Goal: Task Accomplishment & Management: Manage account settings

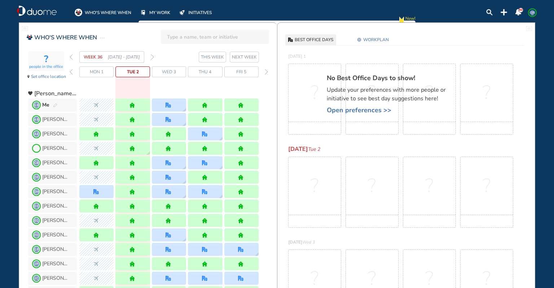
click at [153, 58] on img "forward week" at bounding box center [152, 57] width 3 height 6
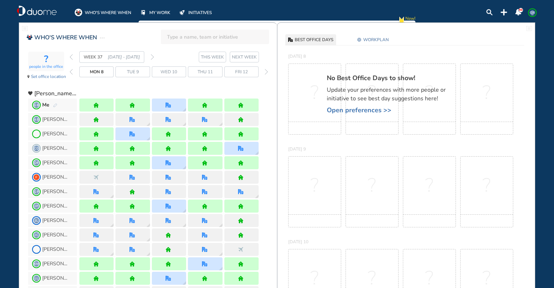
click at [152, 54] on img "forward week" at bounding box center [152, 57] width 3 height 6
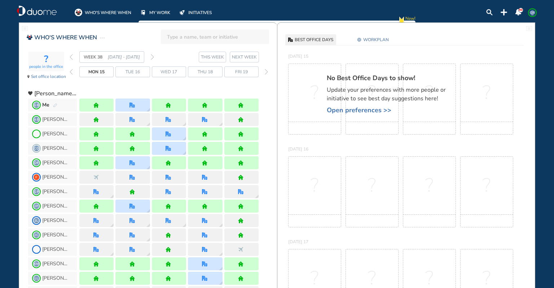
click at [151, 57] on img "forward week" at bounding box center [152, 57] width 3 height 6
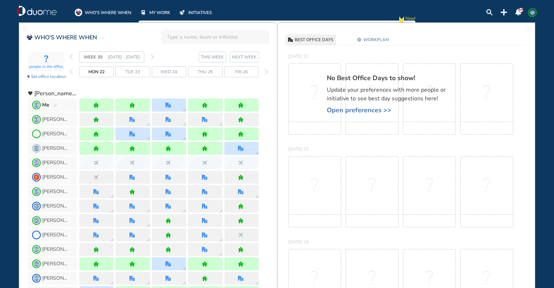
click at [533, 13] on span "GB" at bounding box center [533, 13] width 6 height 6
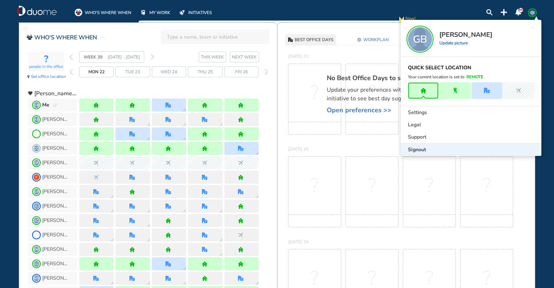
click at [461, 149] on div "Signout" at bounding box center [471, 150] width 141 height 12
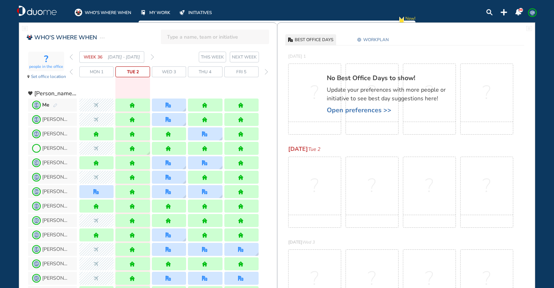
click at [152, 57] on img "forward week" at bounding box center [152, 57] width 3 height 6
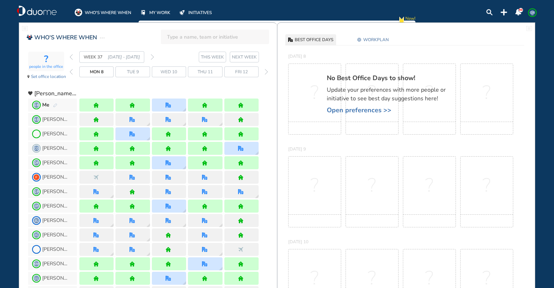
click at [154, 57] on img "forward week" at bounding box center [152, 57] width 3 height 6
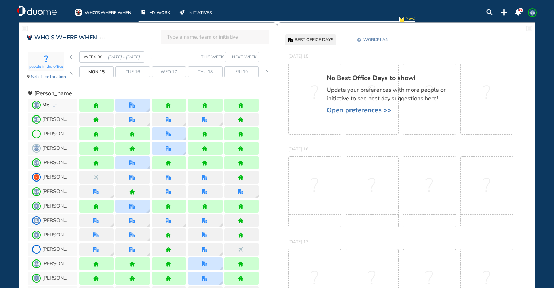
click at [152, 56] on img "forward week" at bounding box center [152, 57] width 3 height 6
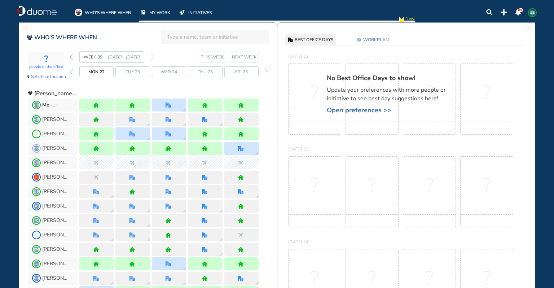
click at [153, 55] on img "forward week" at bounding box center [152, 57] width 3 height 6
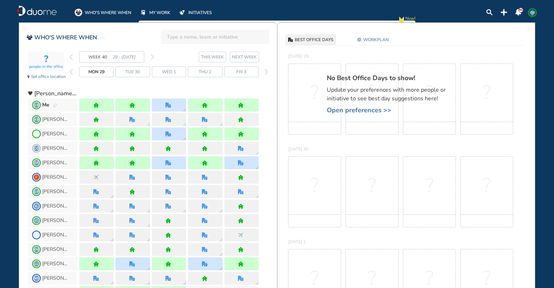
click at [169, 161] on img "office" at bounding box center [168, 162] width 5 height 5
click at [169, 163] on img "office" at bounding box center [168, 162] width 5 height 5
click at [167, 101] on div at bounding box center [169, 105] width 34 height 13
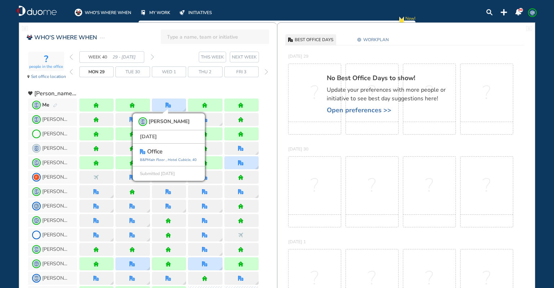
drag, startPoint x: 167, startPoint y: 87, endPoint x: 166, endPoint y: 91, distance: 4.2
click at [167, 87] on div at bounding box center [168, 90] width 179 height 13
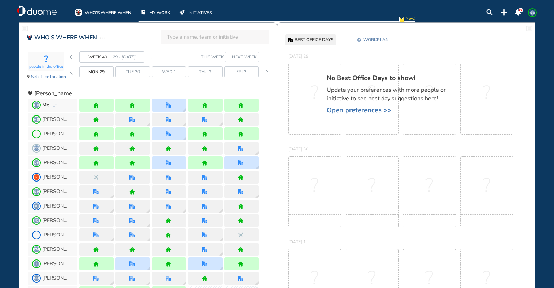
click at [170, 163] on img "office" at bounding box center [168, 162] width 5 height 5
drag, startPoint x: 168, startPoint y: 163, endPoint x: 163, endPoint y: 163, distance: 4.7
click at [167, 163] on img "office" at bounding box center [168, 162] width 5 height 5
drag, startPoint x: 141, startPoint y: 172, endPoint x: 140, endPoint y: 167, distance: 5.8
click at [141, 171] on div at bounding box center [132, 177] width 34 height 13
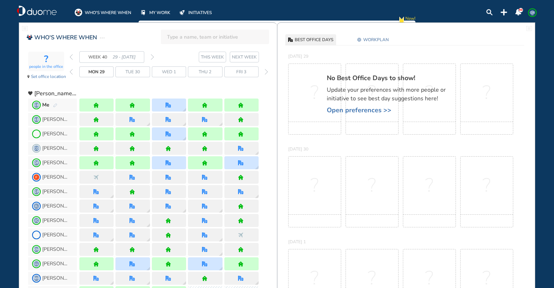
click at [140, 167] on div at bounding box center [132, 162] width 34 height 13
click at [139, 178] on div at bounding box center [132, 177] width 34 height 13
click at [172, 179] on div at bounding box center [169, 177] width 6 height 5
click at [167, 160] on img "office" at bounding box center [168, 162] width 5 height 5
click at [71, 55] on img "back week" at bounding box center [71, 57] width 3 height 6
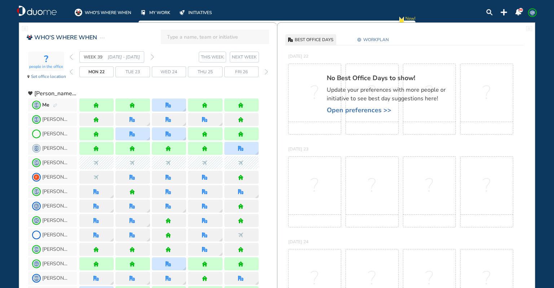
click at [152, 56] on img "forward week" at bounding box center [152, 57] width 3 height 6
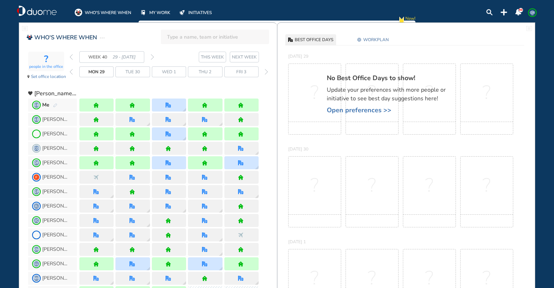
click at [173, 160] on div at bounding box center [169, 162] width 34 height 13
click at [171, 161] on div at bounding box center [169, 162] width 6 height 5
click at [166, 102] on img "office" at bounding box center [168, 104] width 5 height 5
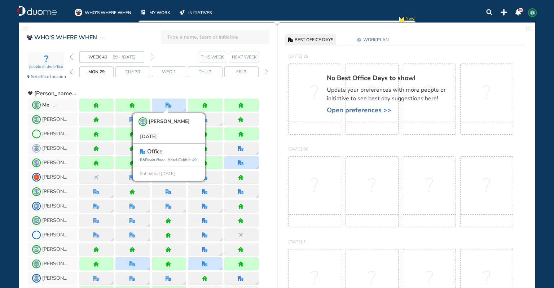
click at [171, 79] on div "WEEK 40 29 - 5 Oct' 25 THIS WEEK NEXT WEEK Mon 29 Tue 30 Wed 1 Thu 2 Fri 3" at bounding box center [173, 67] width 207 height 33
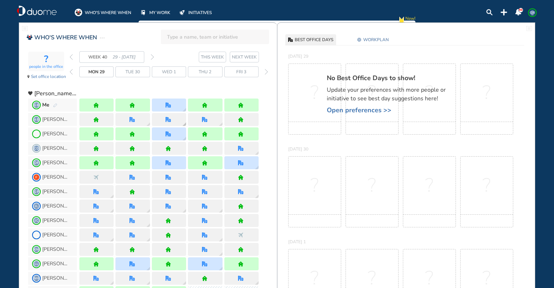
click at [170, 120] on img "office" at bounding box center [168, 119] width 5 height 5
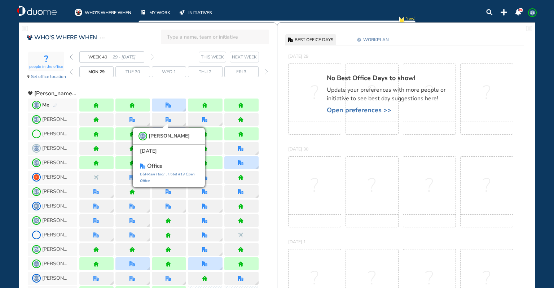
click at [176, 86] on div at bounding box center [168, 90] width 179 height 13
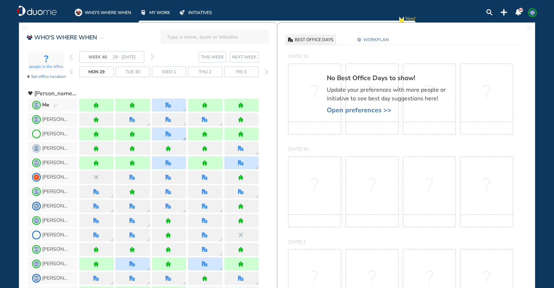
click at [168, 134] on img "office" at bounding box center [168, 133] width 5 height 5
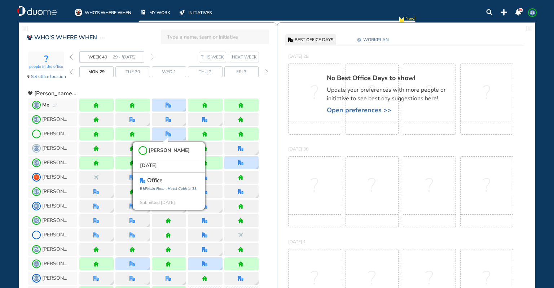
click at [176, 89] on div at bounding box center [168, 90] width 179 height 13
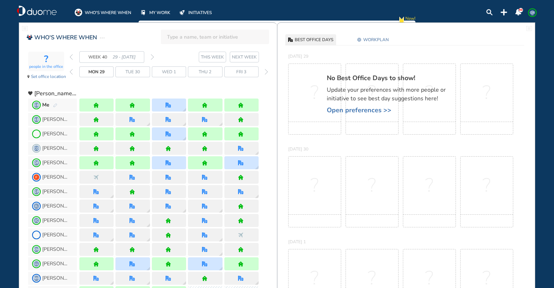
click at [169, 162] on img "office" at bounding box center [168, 162] width 5 height 5
click at [169, 161] on img "office" at bounding box center [168, 162] width 5 height 5
click at [242, 162] on img "office" at bounding box center [240, 162] width 5 height 5
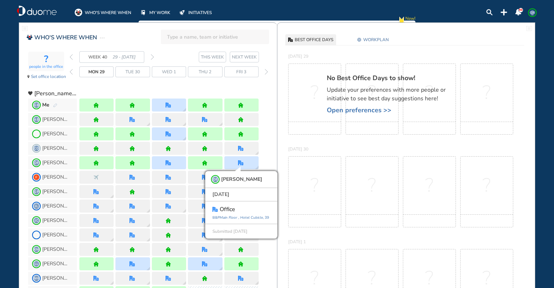
click at [168, 162] on img "office" at bounding box center [168, 162] width 5 height 5
click at [74, 161] on span "DF Dana F" at bounding box center [52, 162] width 49 height 13
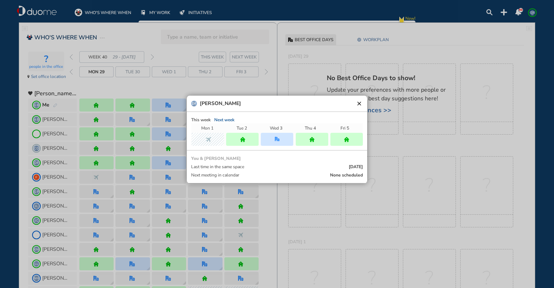
click at [359, 101] on button "clear" at bounding box center [359, 103] width 7 height 7
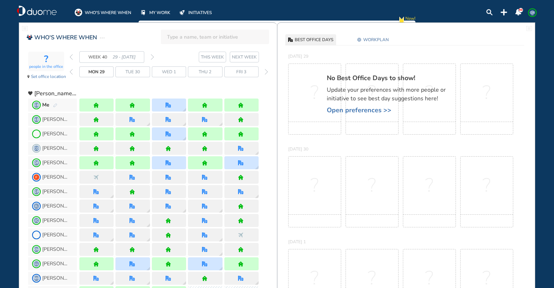
click at [167, 162] on img "office" at bounding box center [168, 162] width 5 height 5
click at [242, 161] on img "office" at bounding box center [240, 162] width 5 height 5
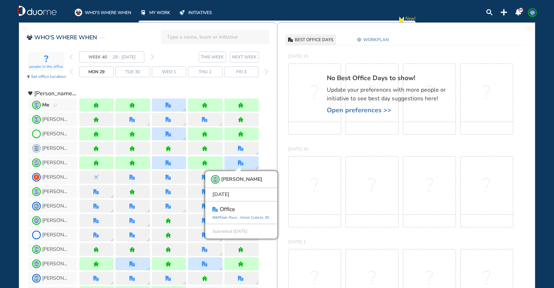
click at [533, 11] on span "GB" at bounding box center [533, 13] width 6 height 6
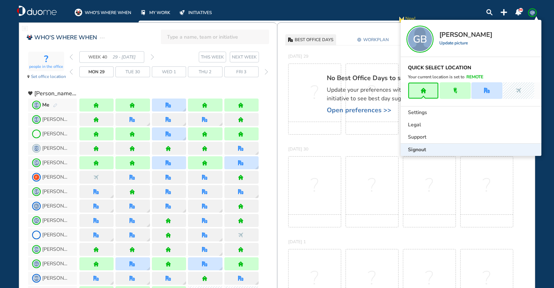
click at [457, 148] on div "Signout" at bounding box center [471, 150] width 141 height 12
